Goal: Task Accomplishment & Management: Manage account settings

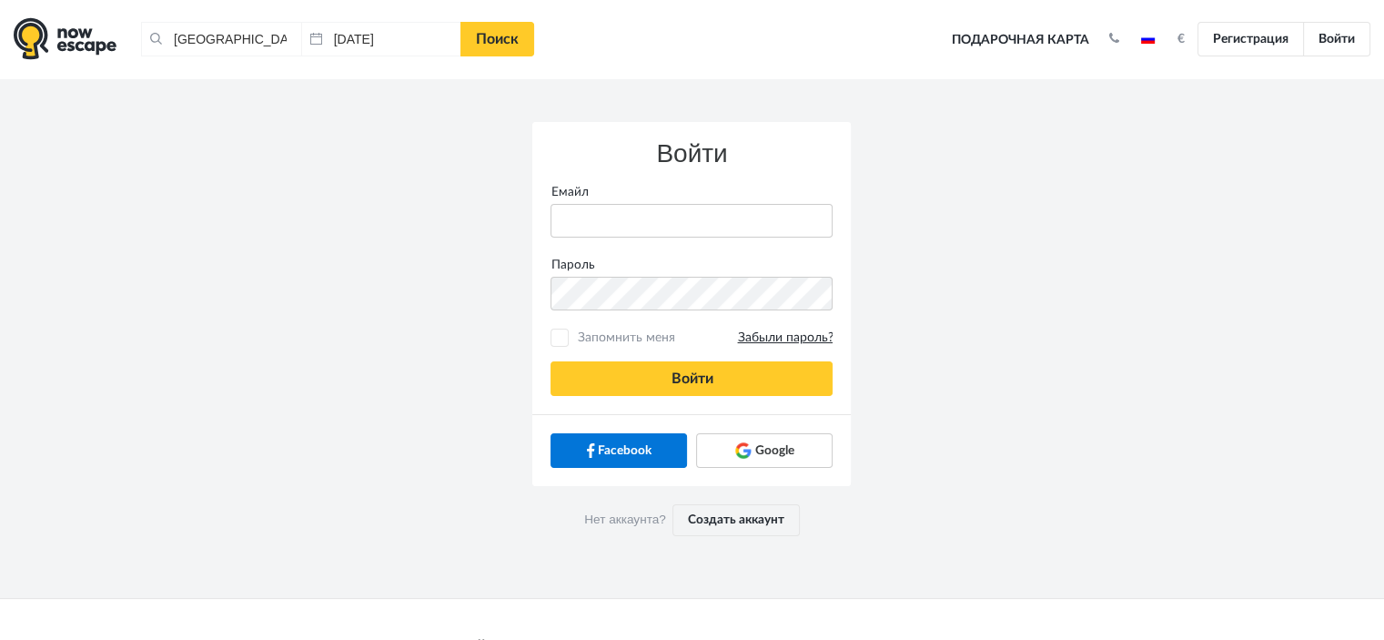
type input "anatoly@imaginaris.ee"
click at [647, 403] on div "Войти Емайл anatoly@imaginaris.ee Пароль Запомнить меня Забыли пароль? Войти" at bounding box center [691, 268] width 319 height 292
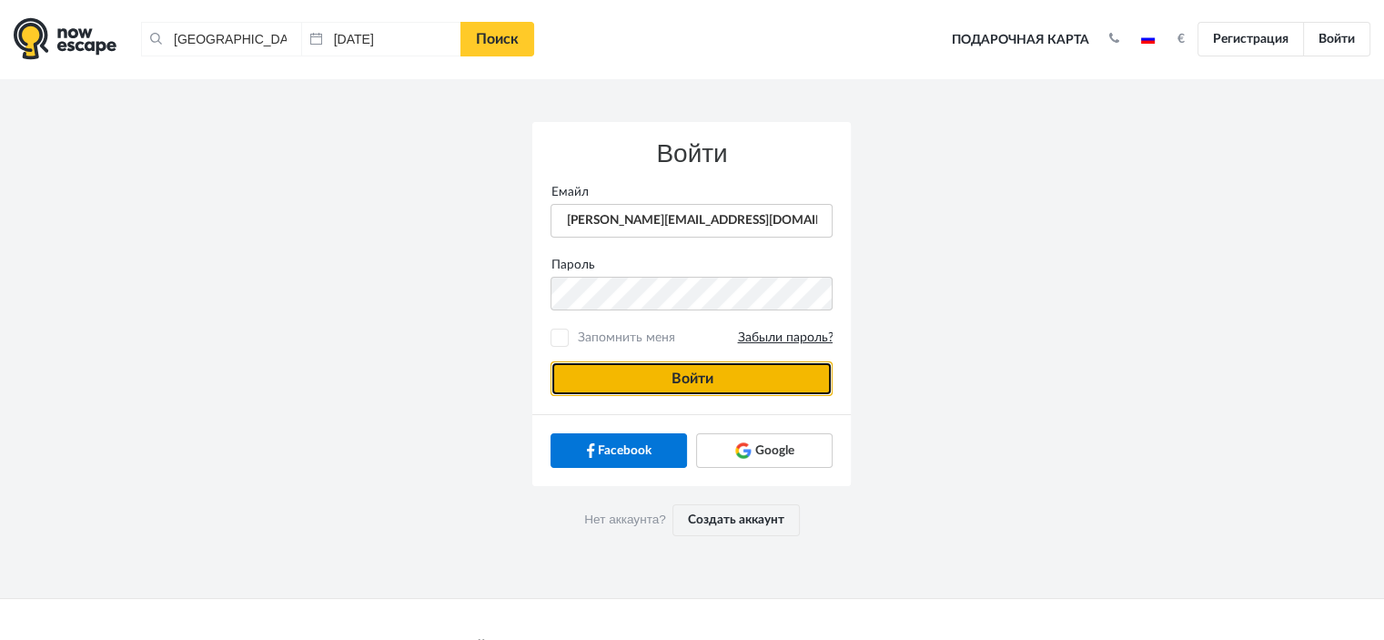
click at [652, 389] on button "Войти" at bounding box center [692, 378] width 282 height 35
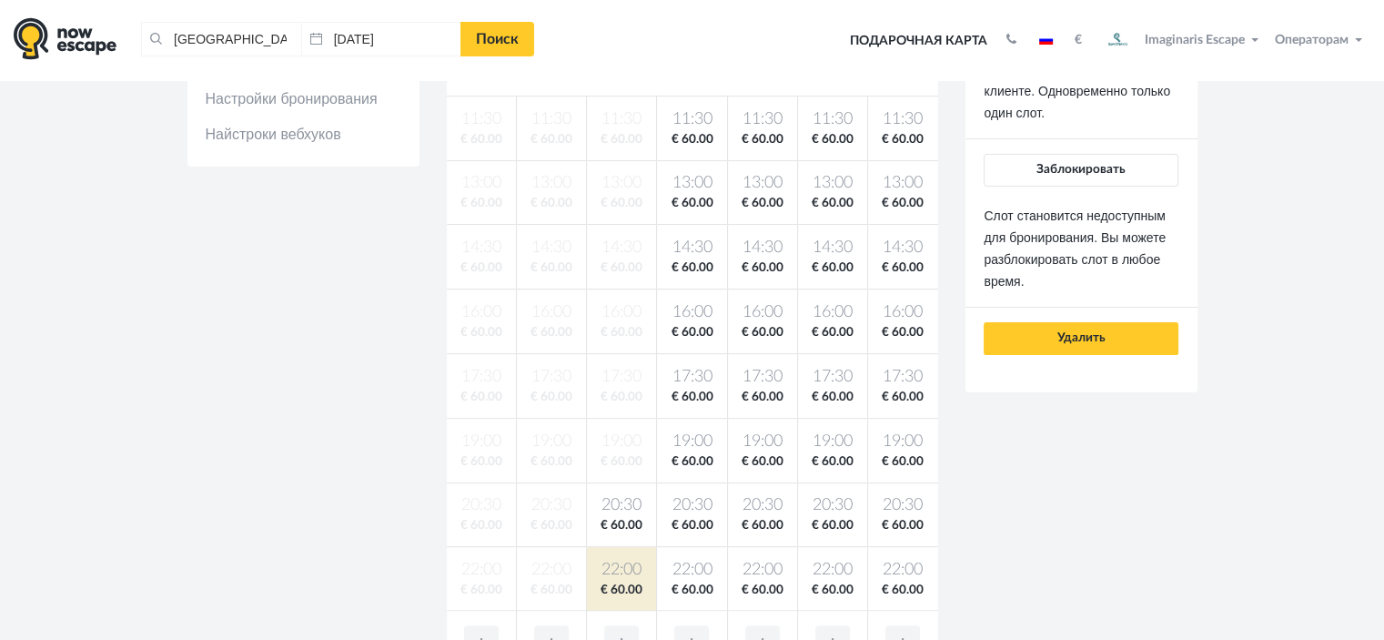
scroll to position [364, 0]
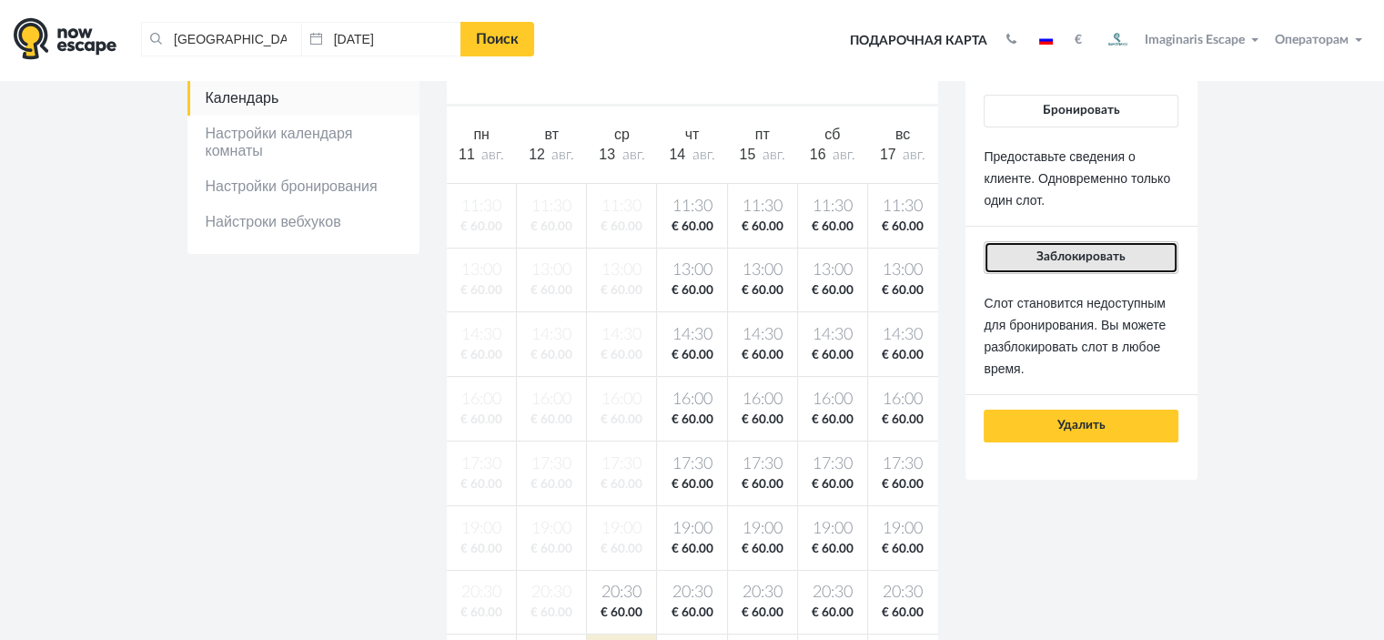
click at [1118, 263] on button "Заблокировать" at bounding box center [1081, 257] width 194 height 33
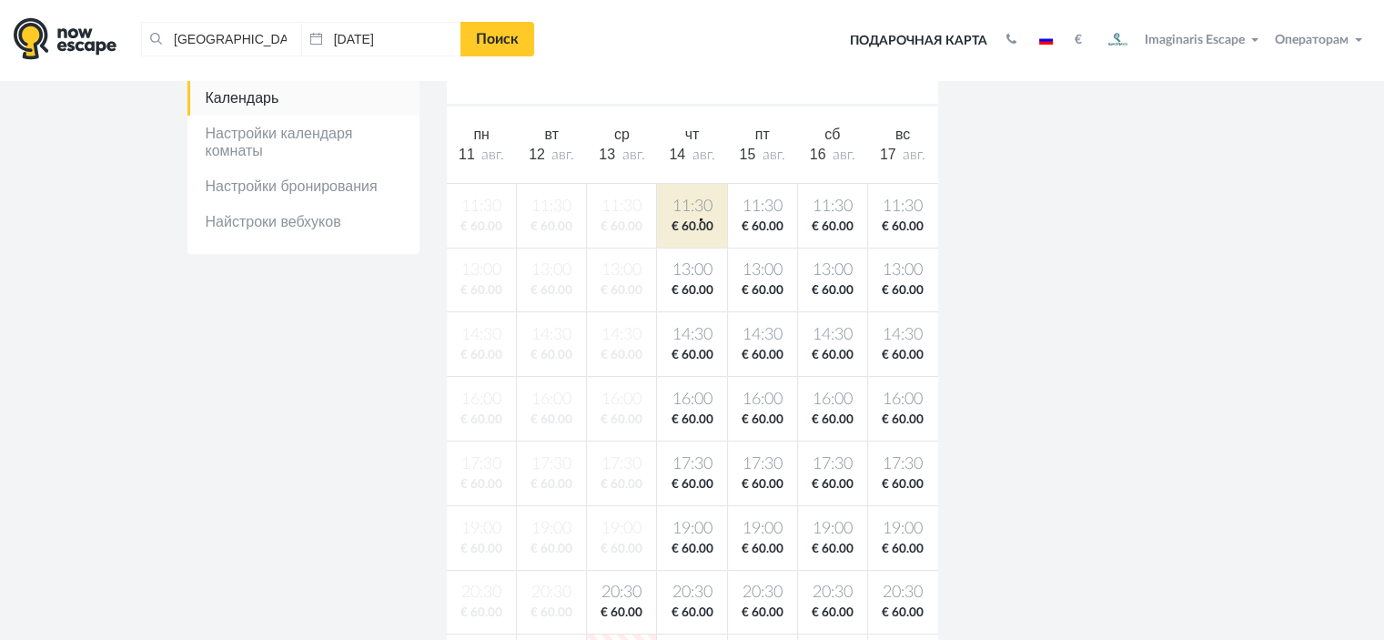
drag, startPoint x: 700, startPoint y: 218, endPoint x: 937, endPoint y: 242, distance: 238.7
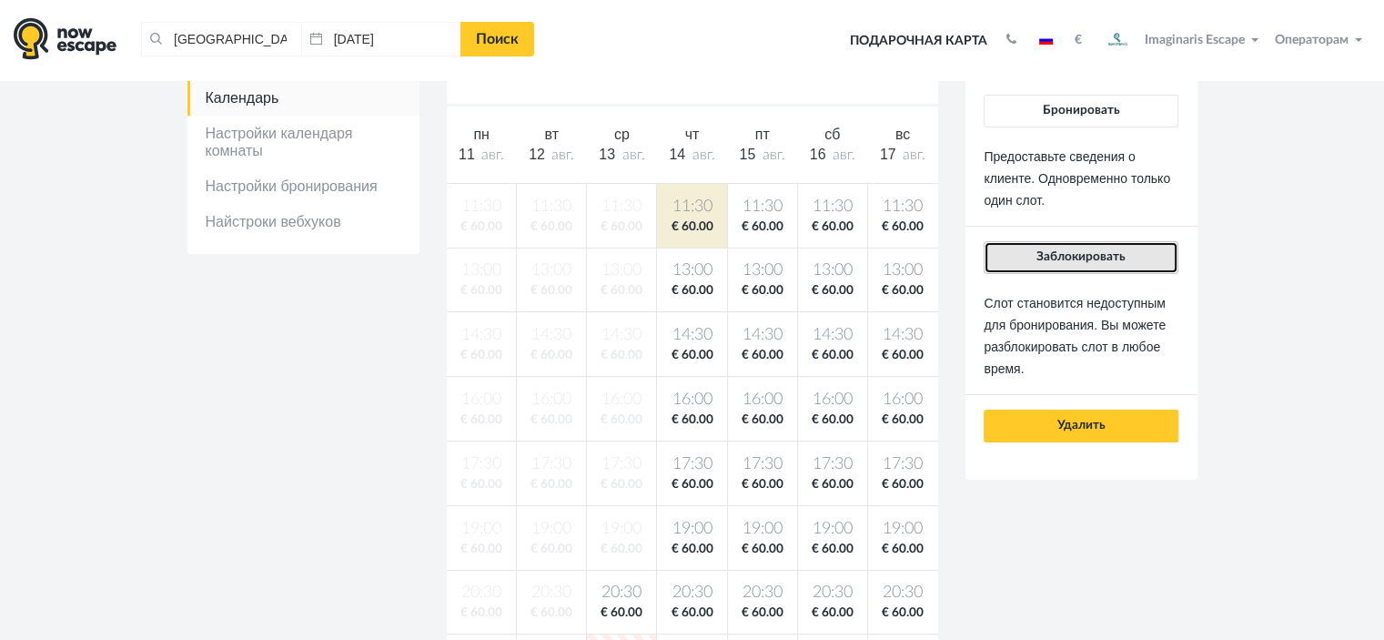
click at [1042, 267] on button "Заблокировать" at bounding box center [1081, 257] width 194 height 33
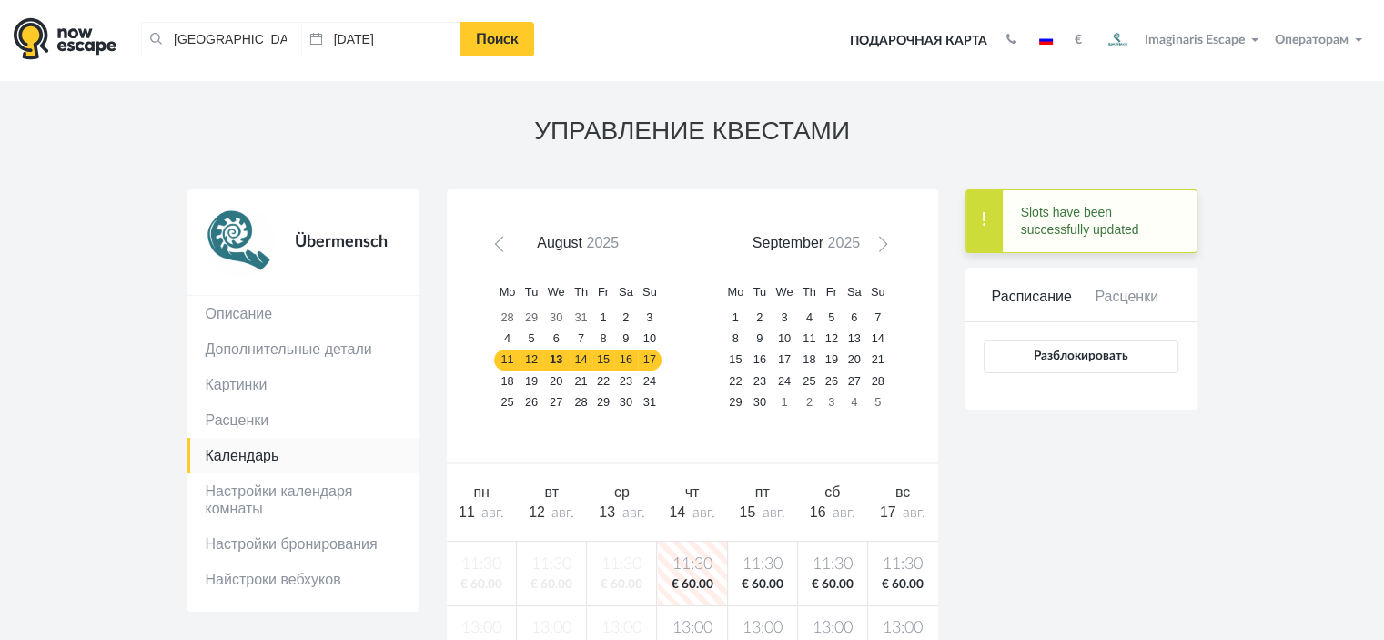
scroll to position [0, 0]
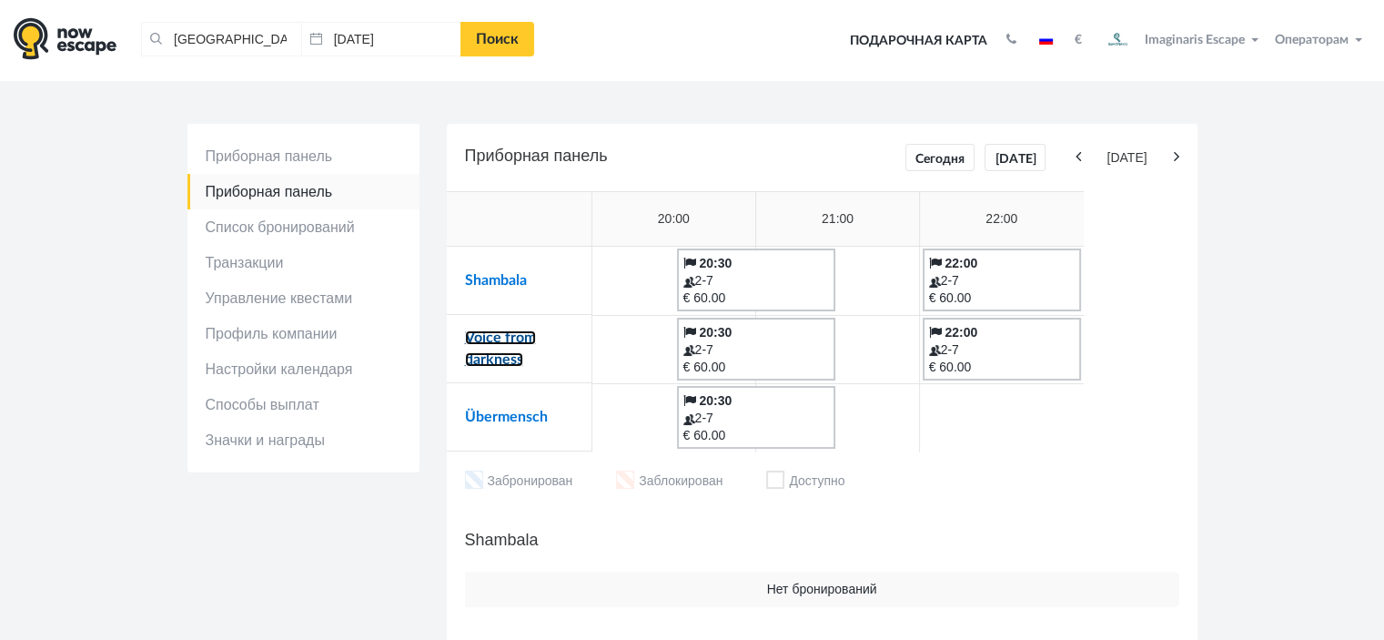
click at [511, 339] on link "Voice from darkness" at bounding box center [500, 348] width 71 height 36
click at [493, 281] on link "Shambala" at bounding box center [496, 280] width 62 height 15
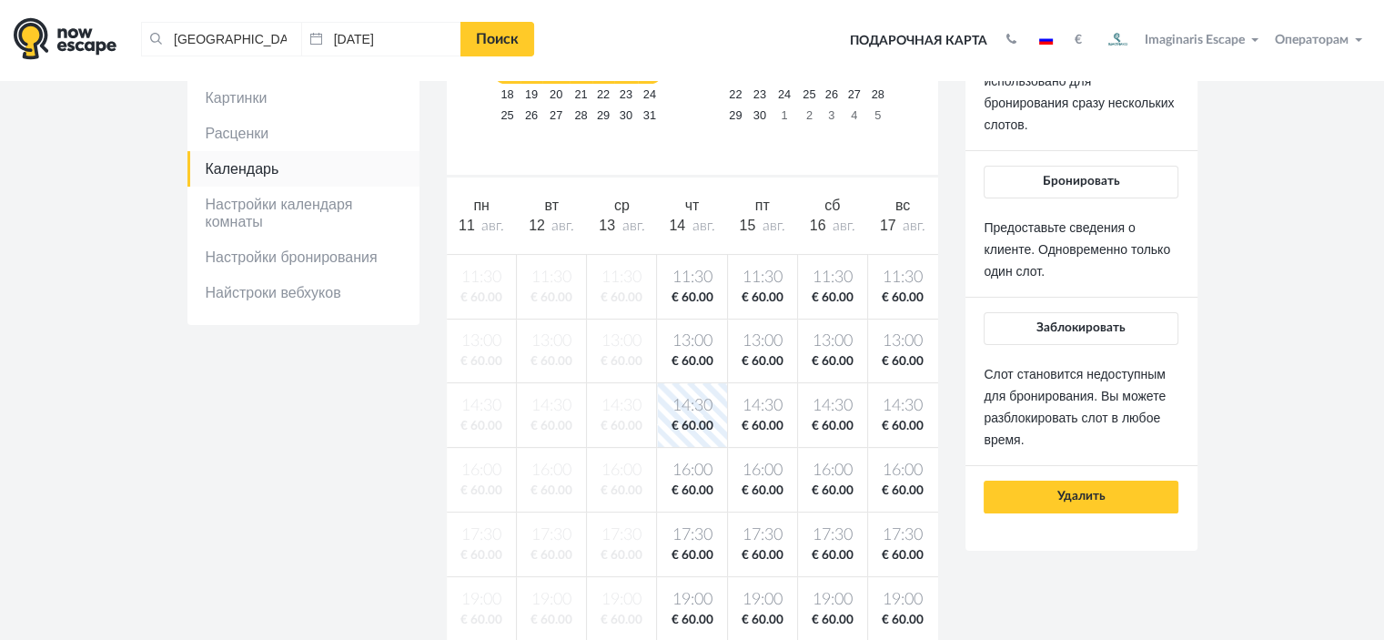
scroll to position [273, 0]
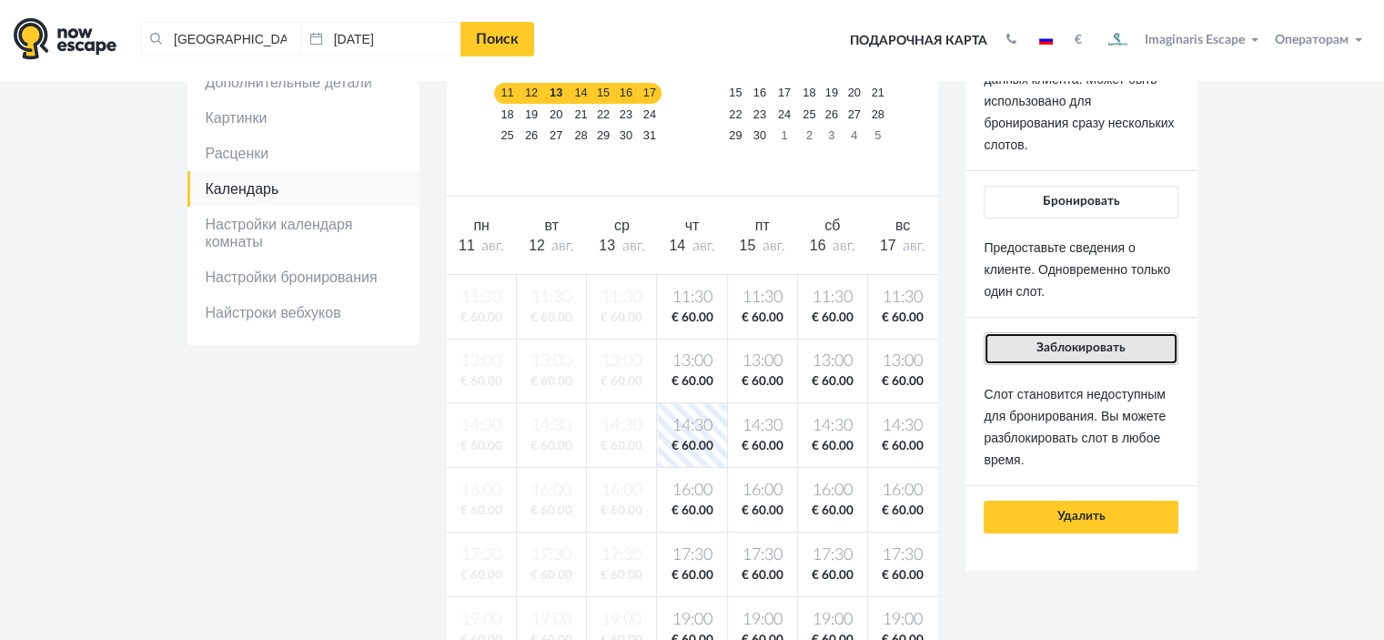
click at [1077, 341] on span "Заблокировать" at bounding box center [1081, 347] width 89 height 13
click at [1063, 337] on button "Заблокировать" at bounding box center [1081, 348] width 194 height 33
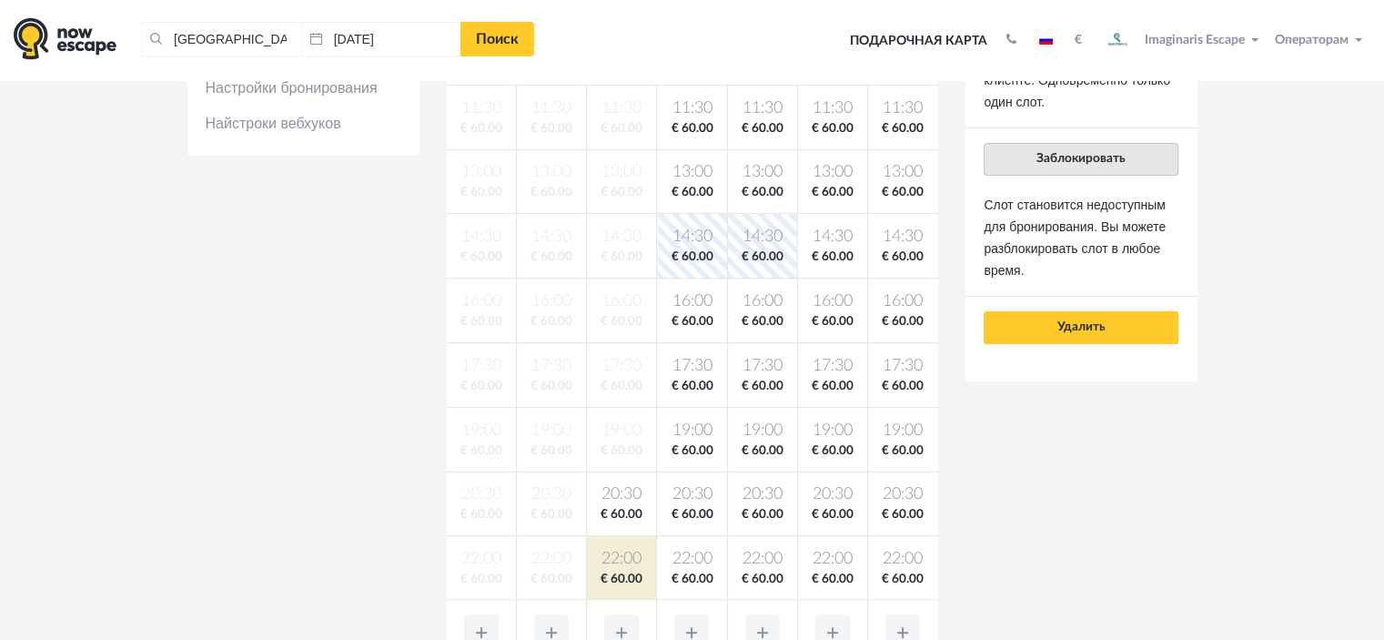
scroll to position [364, 0]
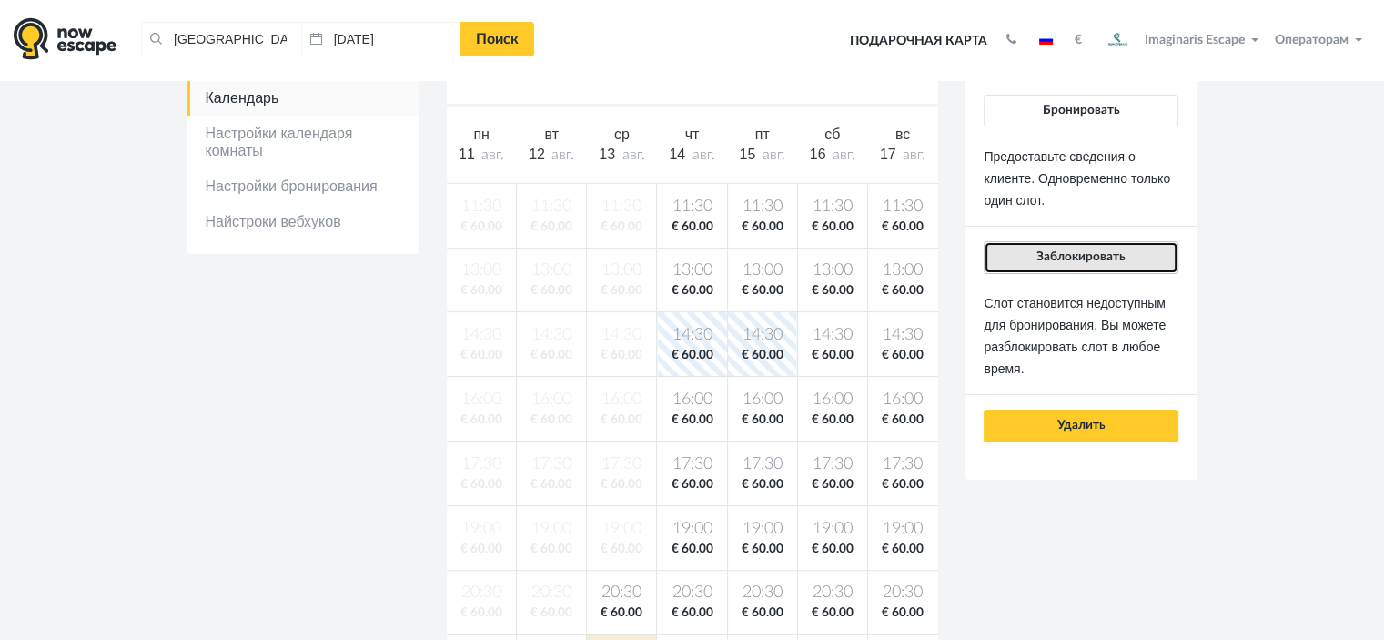
click at [1093, 259] on span "Заблокировать" at bounding box center [1081, 256] width 89 height 13
click at [1100, 258] on span "Заблокировать" at bounding box center [1081, 256] width 89 height 13
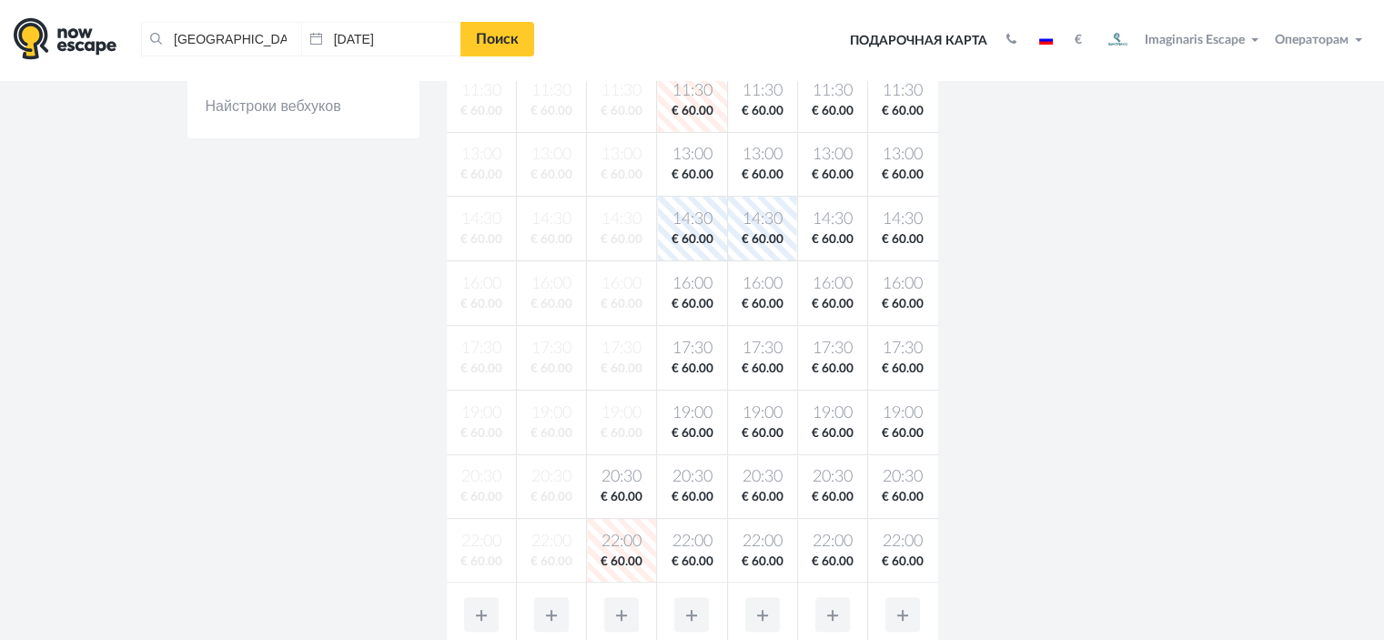
scroll to position [455, 0]
